Goal: Check status: Check status

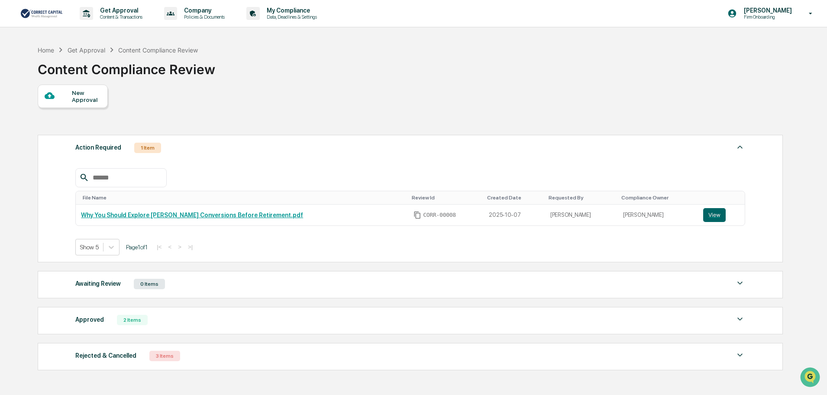
click at [146, 152] on div "1 Item" at bounding box center [147, 148] width 27 height 10
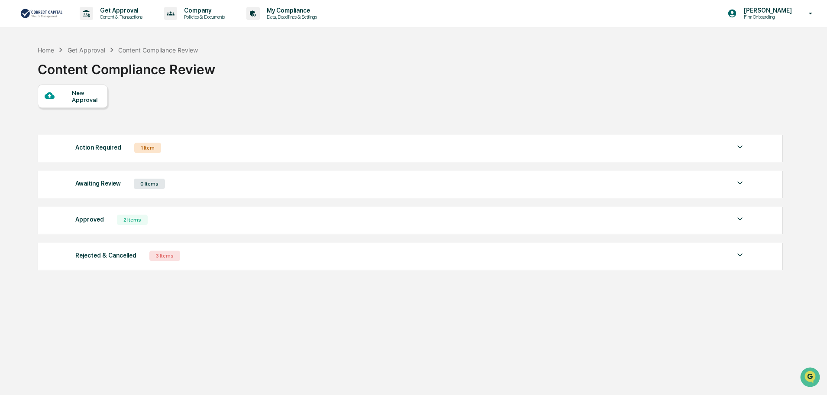
click at [151, 149] on div "1 Item" at bounding box center [147, 148] width 27 height 10
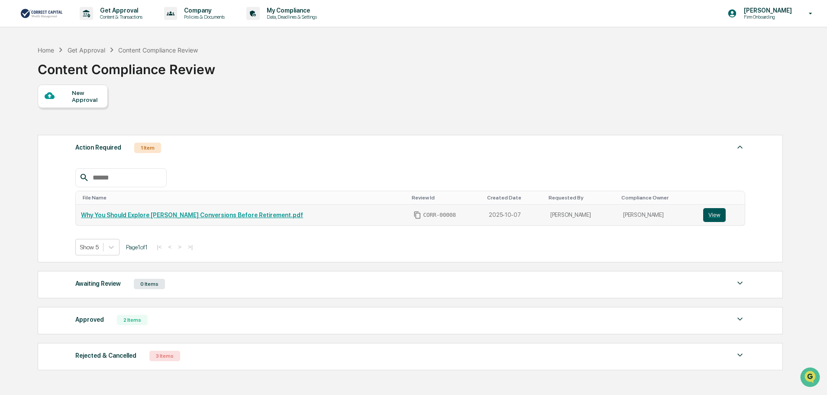
click at [707, 217] on button "View" at bounding box center [715, 215] width 23 height 14
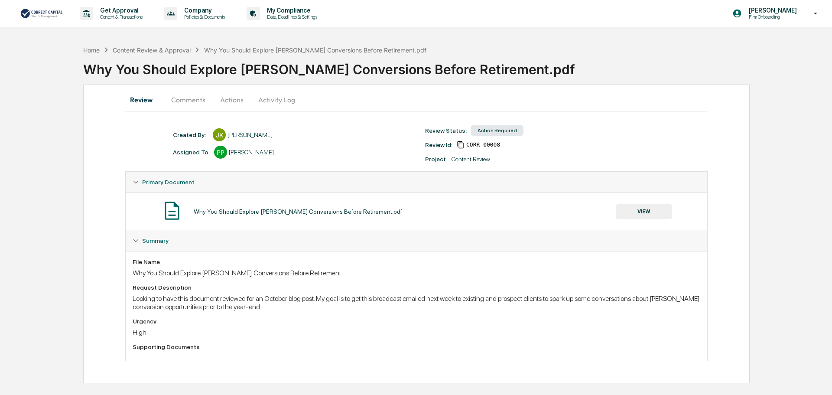
click at [189, 99] on button "Comments" at bounding box center [188, 99] width 48 height 21
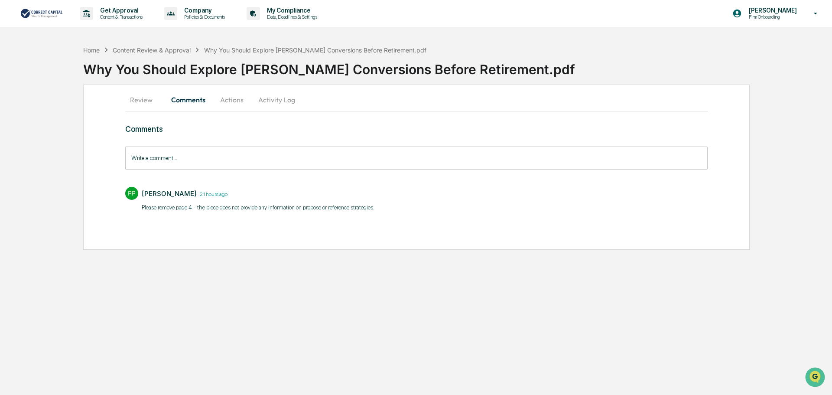
click at [306, 255] on div "Get Approval Content & Transactions Company Policies & Documents My Compliance …" at bounding box center [416, 197] width 832 height 395
